Goal: Task Accomplishment & Management: Manage account settings

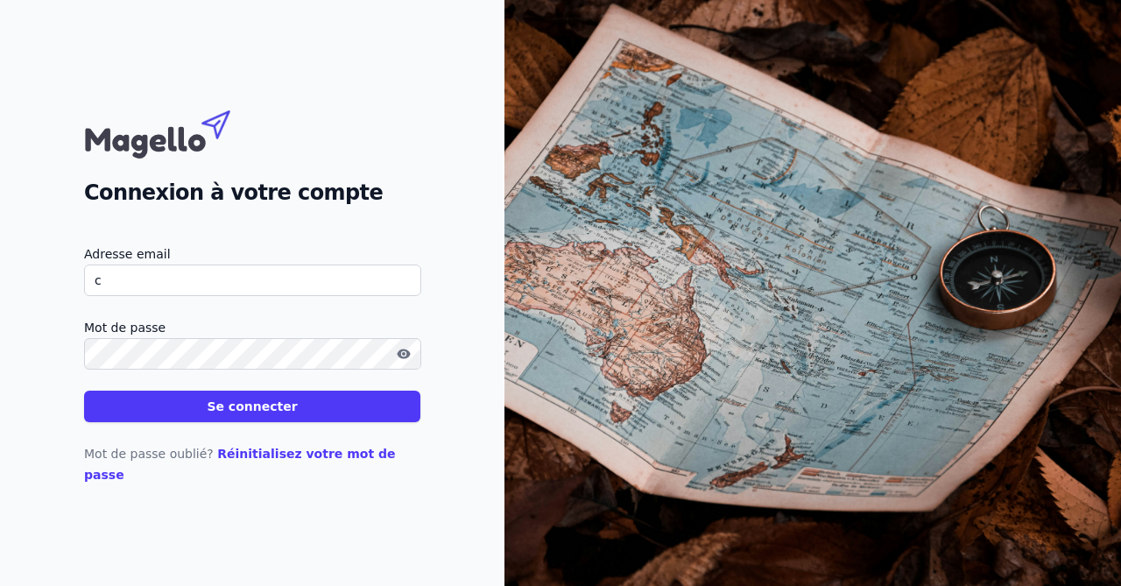
type input "[EMAIL_ADDRESS][DOMAIN_NAME]"
click at [253, 418] on button "Se connecter" at bounding box center [252, 407] width 336 height 32
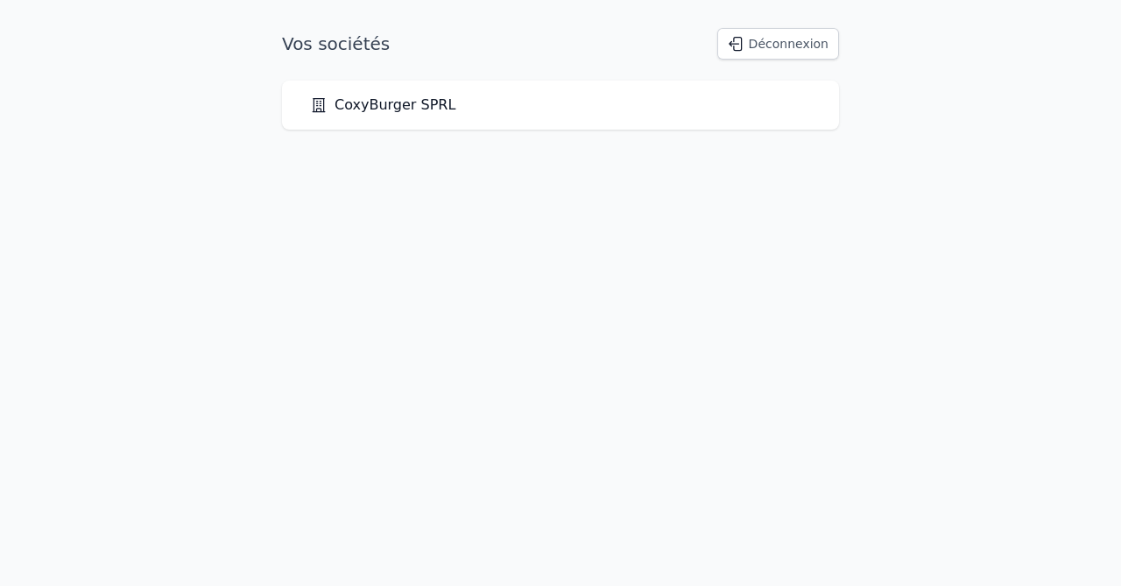
click at [401, 107] on link "CoxyBurger SPRL" at bounding box center [382, 105] width 145 height 21
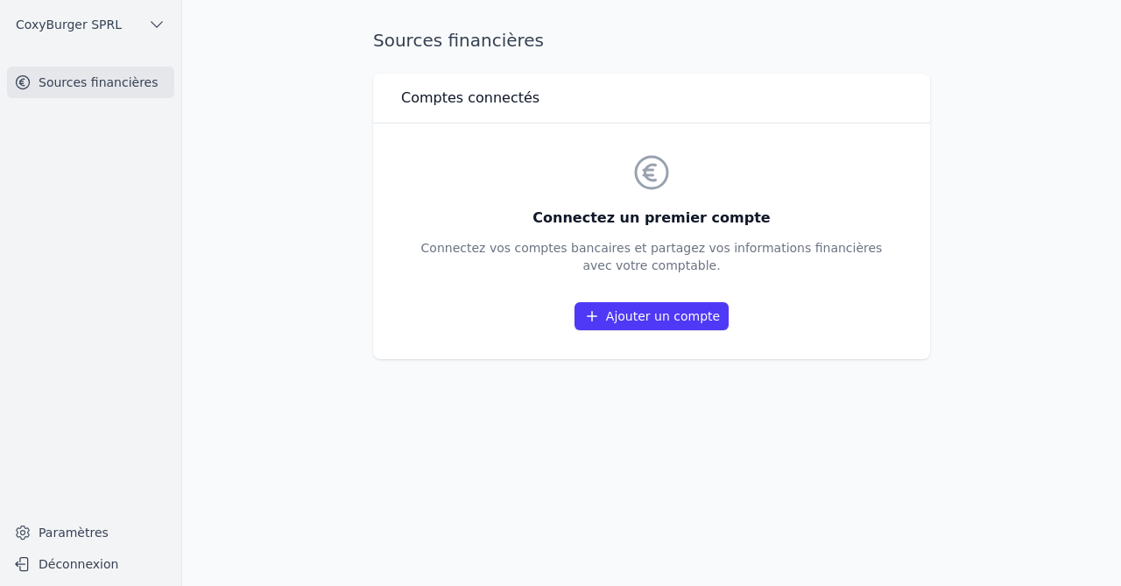
click at [82, 533] on link "Paramètres" at bounding box center [90, 532] width 167 height 28
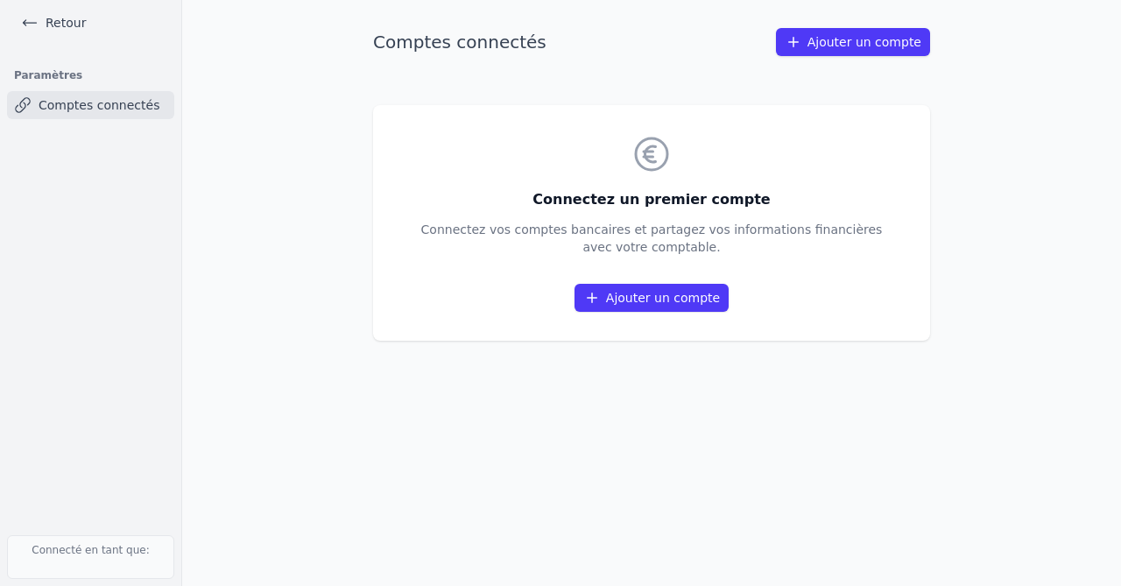
click at [74, 102] on link "Comptes connectés" at bounding box center [90, 105] width 167 height 28
click at [660, 297] on link "Ajouter un compte" at bounding box center [652, 298] width 154 height 28
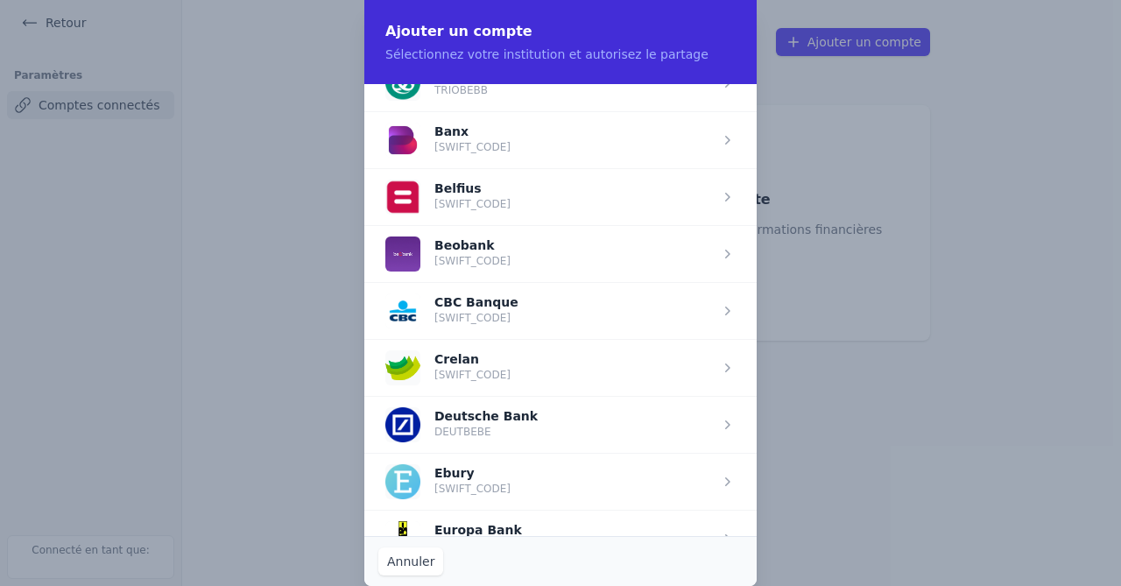
scroll to position [599, 0]
click at [610, 360] on span "button" at bounding box center [560, 366] width 392 height 57
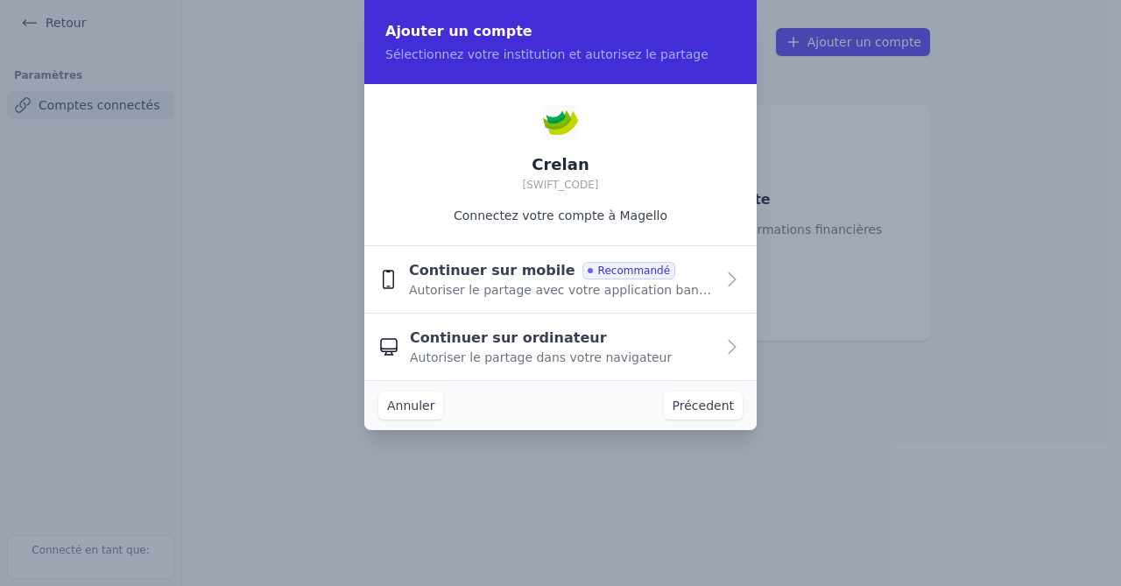
scroll to position [0, 0]
click at [532, 286] on span "Autoriser le partage avec votre application bancaire" at bounding box center [562, 290] width 306 height 18
